Goal: Task Accomplishment & Management: Manage account settings

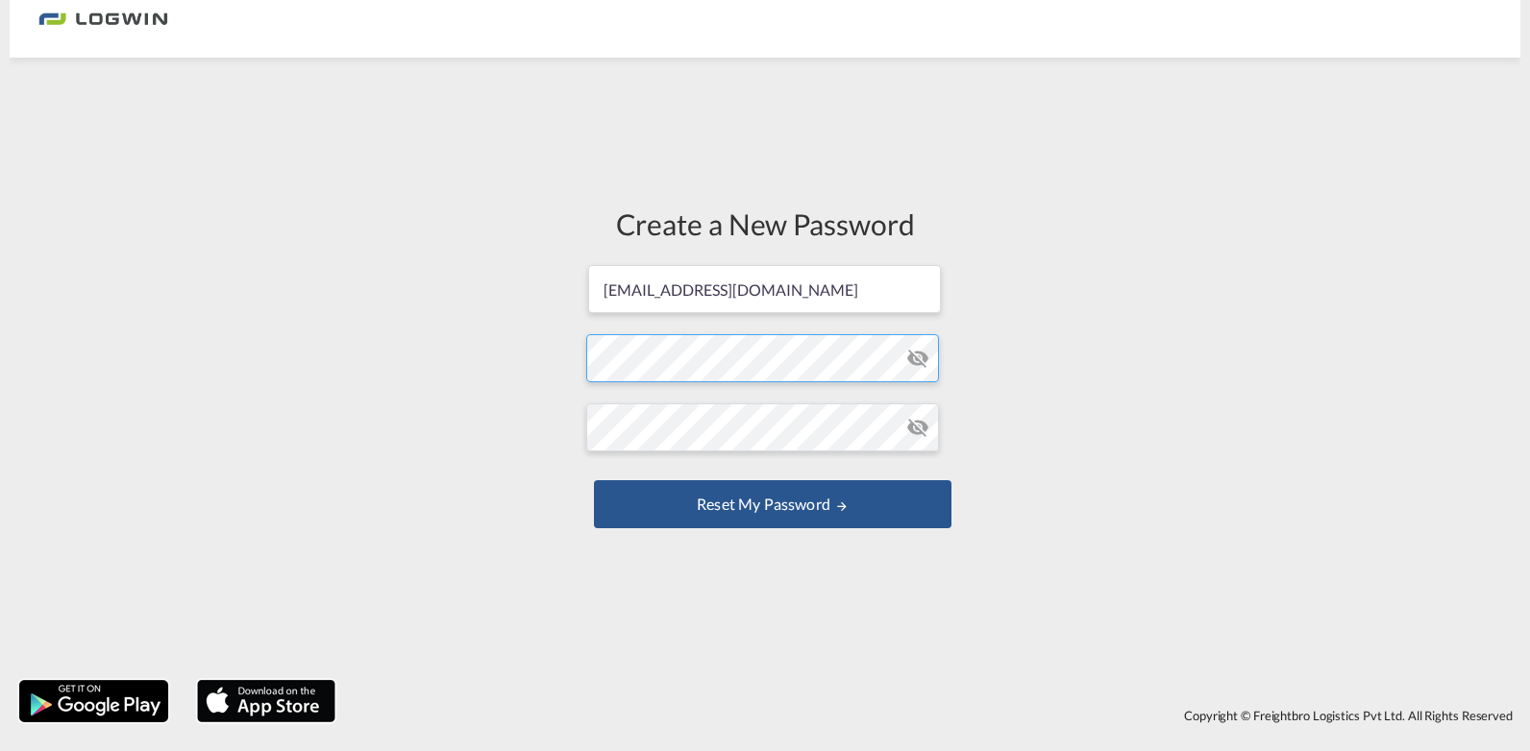
click at [659, 355] on form "[EMAIL_ADDRESS][DOMAIN_NAME] Password must contain the following: A special cha…" at bounding box center [764, 398] width 357 height 271
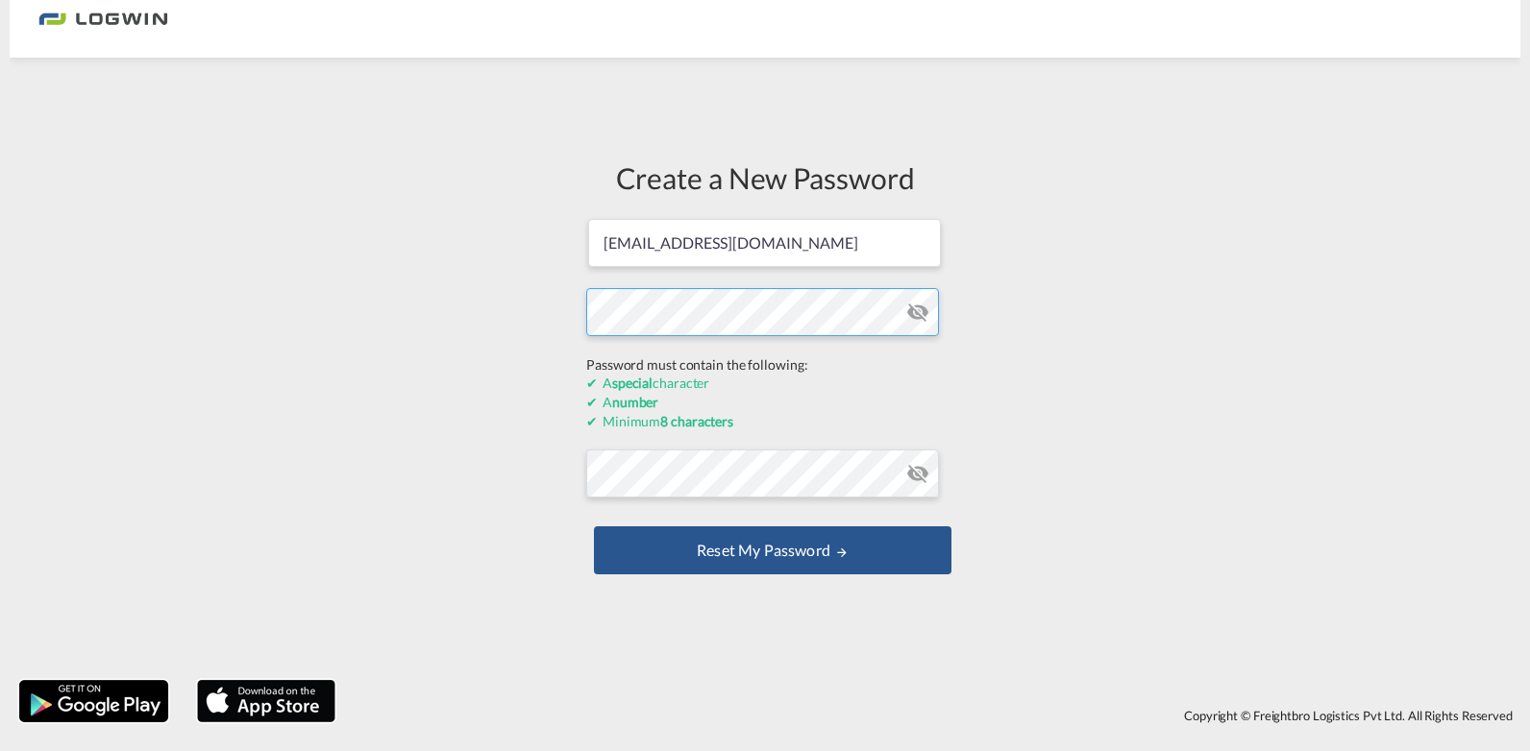
click at [936, 354] on form "[EMAIL_ADDRESS][DOMAIN_NAME] Password must contain the following: A special cha…" at bounding box center [764, 398] width 357 height 363
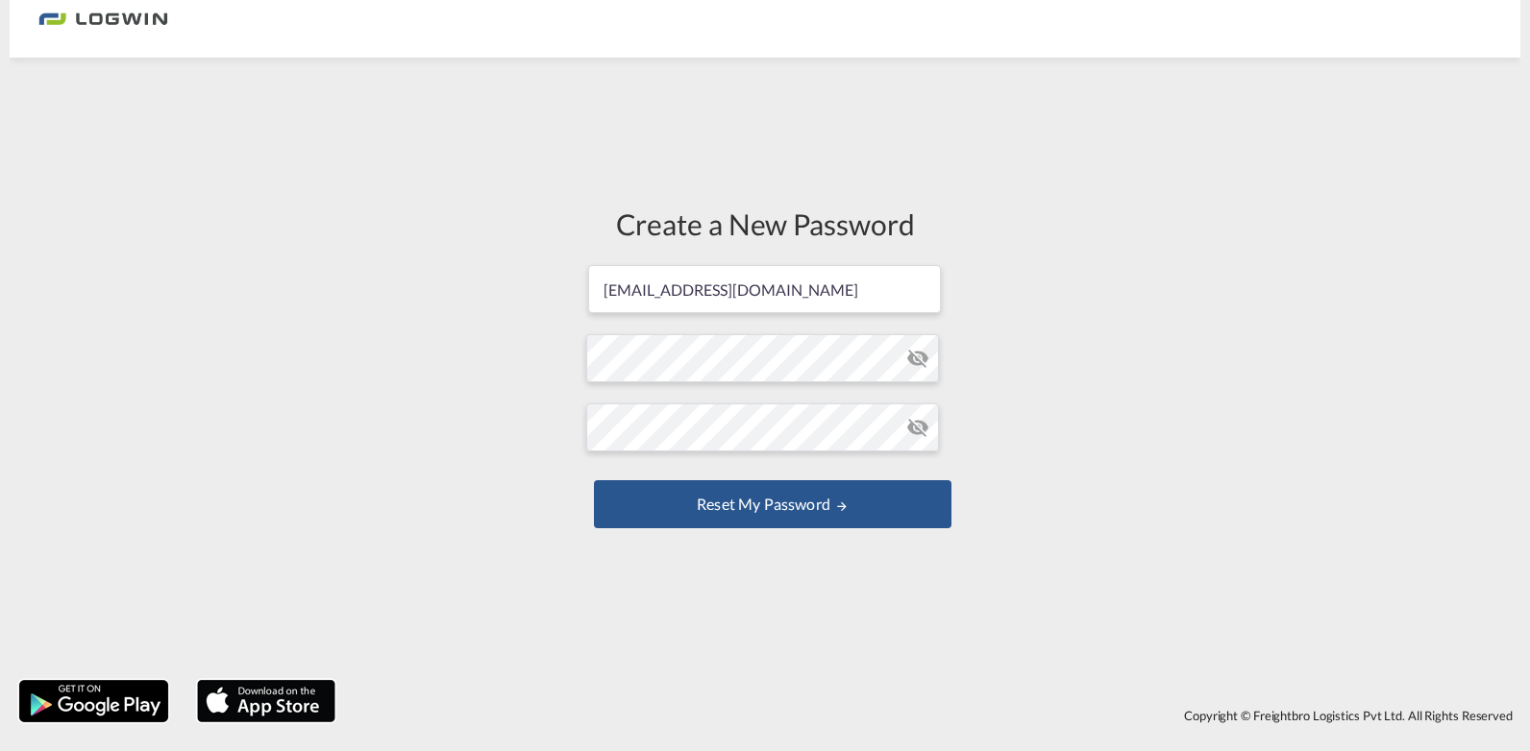
click at [916, 309] on form "[EMAIL_ADDRESS][DOMAIN_NAME] Password must contain the following: A special cha…" at bounding box center [764, 398] width 357 height 271
click at [916, 357] on md-icon "icon-eye-off" at bounding box center [917, 358] width 23 height 23
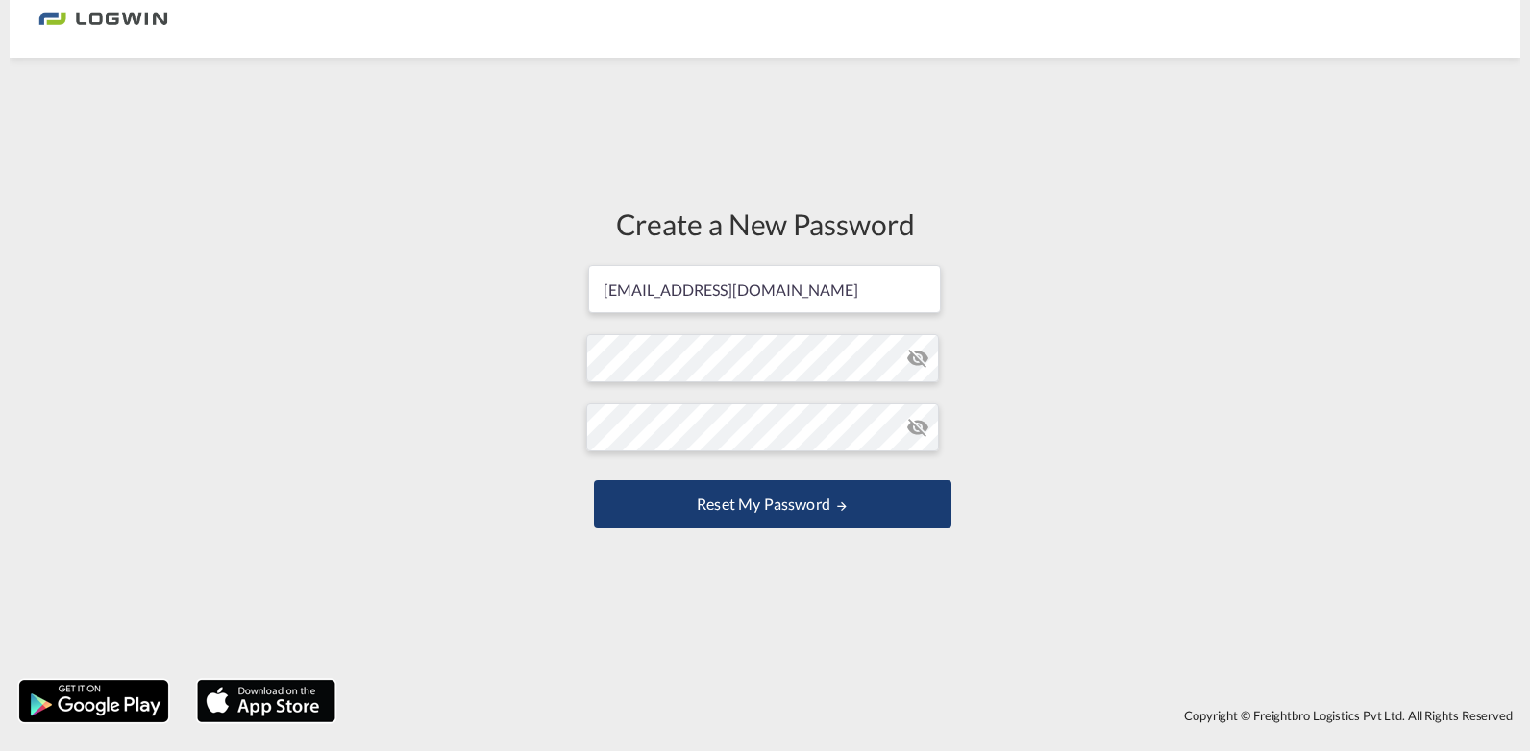
click at [791, 507] on button "Reset my password" at bounding box center [772, 504] width 357 height 48
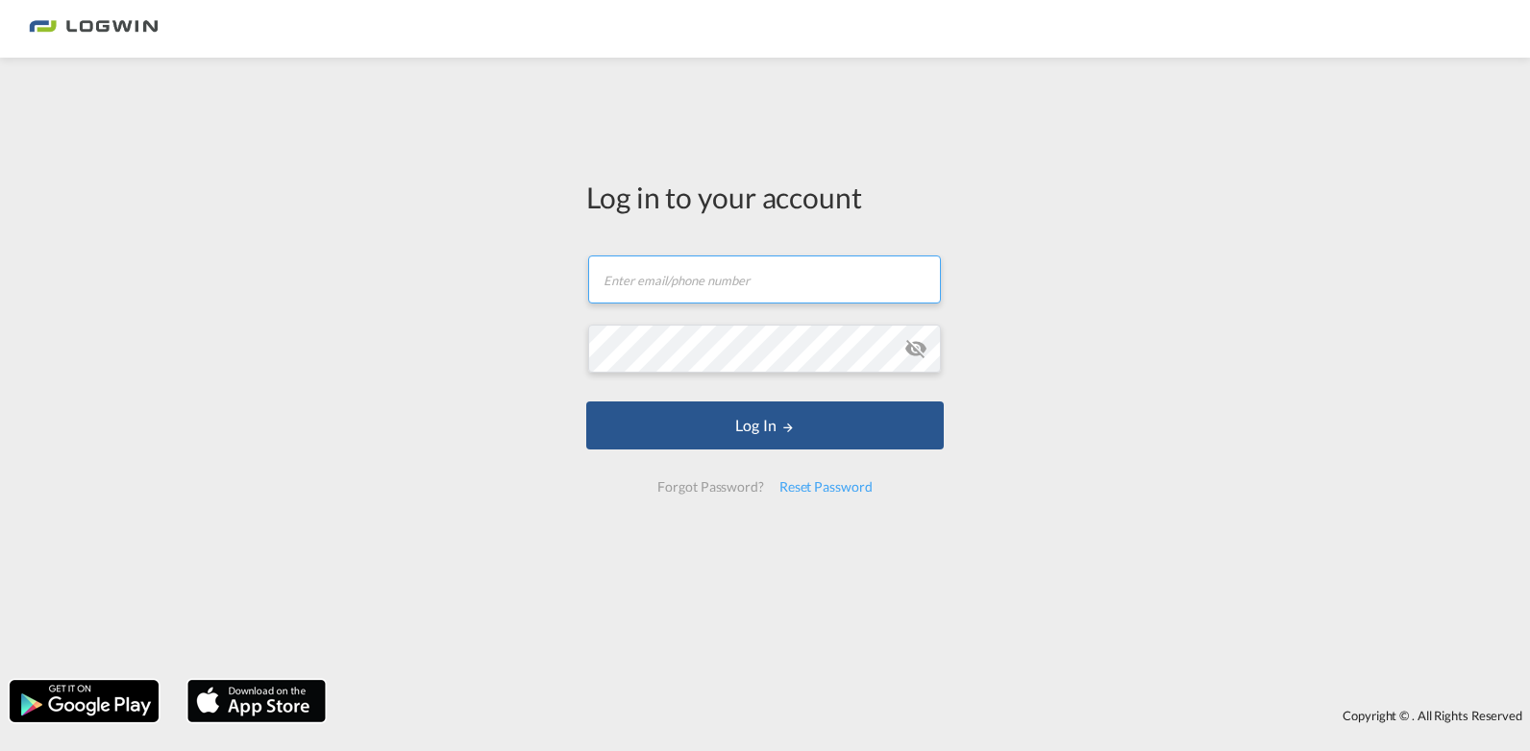
type input "[EMAIL_ADDRESS][DOMAIN_NAME]"
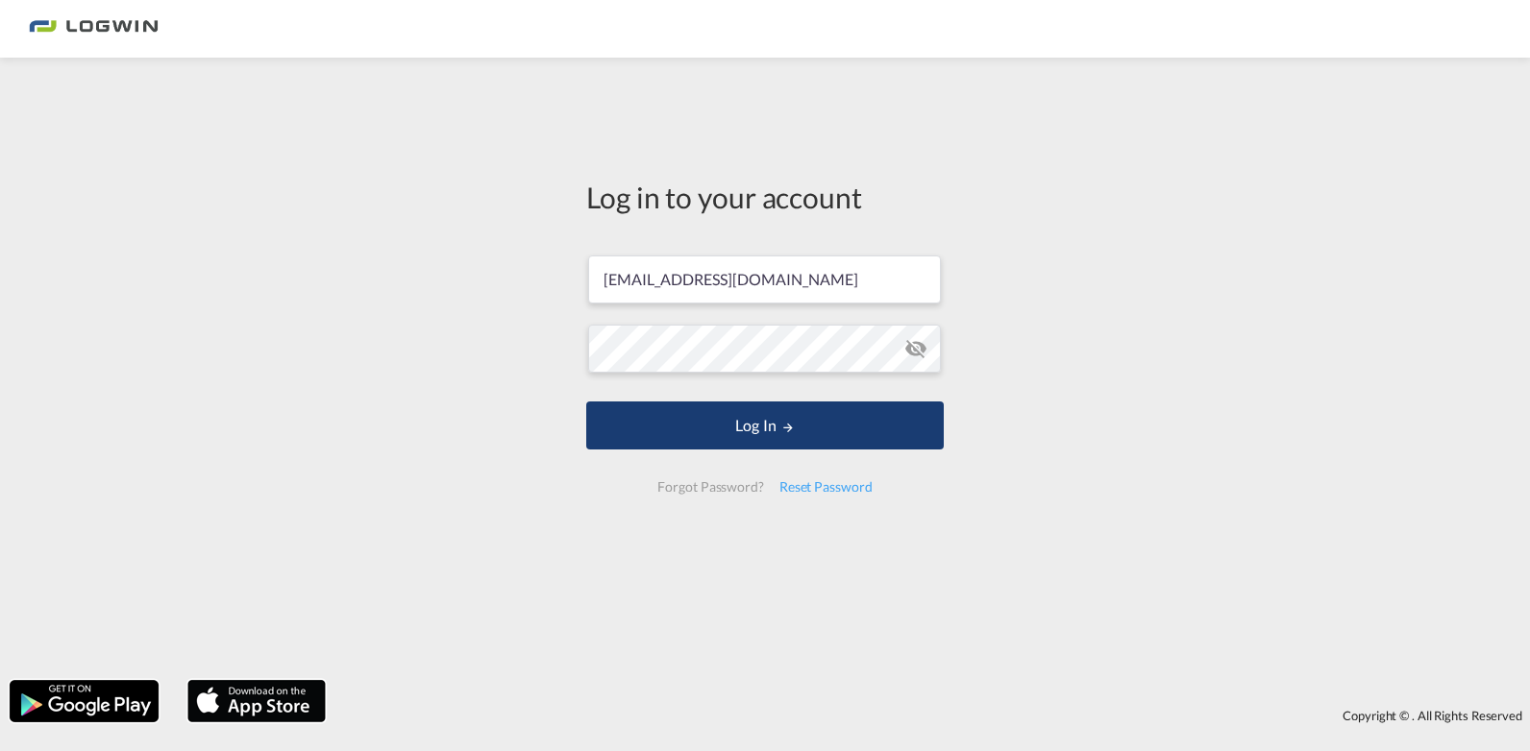
click at [766, 431] on button "Log In" at bounding box center [764, 426] width 357 height 48
